Goal: Transaction & Acquisition: Purchase product/service

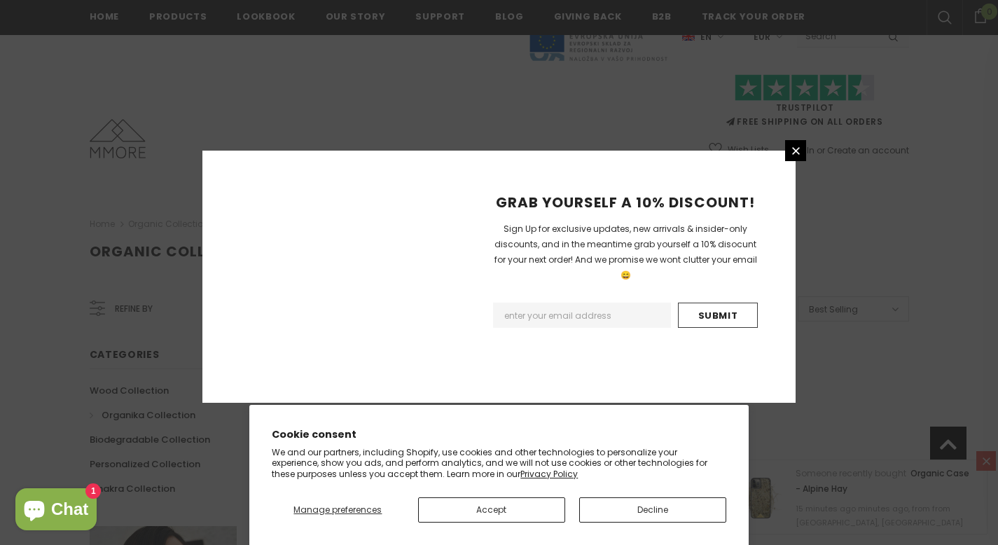
scroll to position [890, 0]
